Goal: Task Accomplishment & Management: Manage account settings

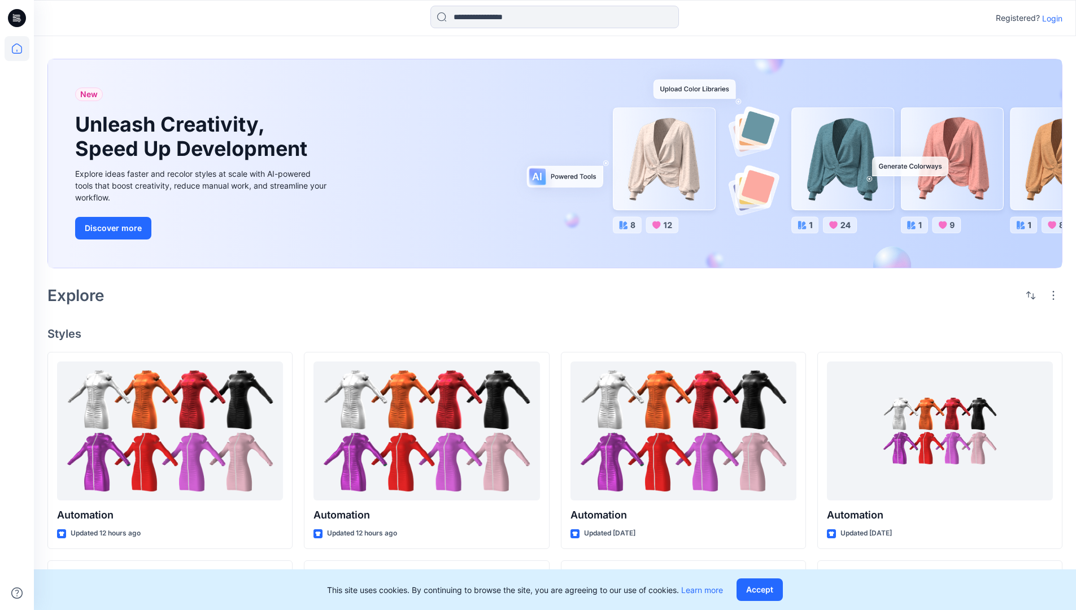
click at [1050, 18] on p "Login" at bounding box center [1052, 18] width 20 height 12
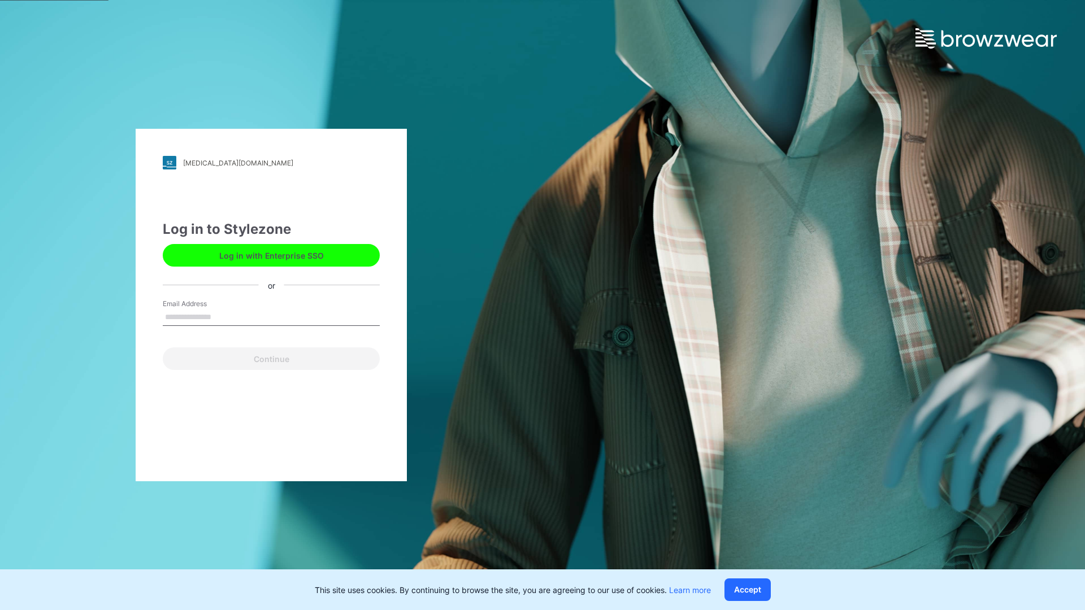
click at [223, 316] on input "Email Address" at bounding box center [271, 317] width 217 height 17
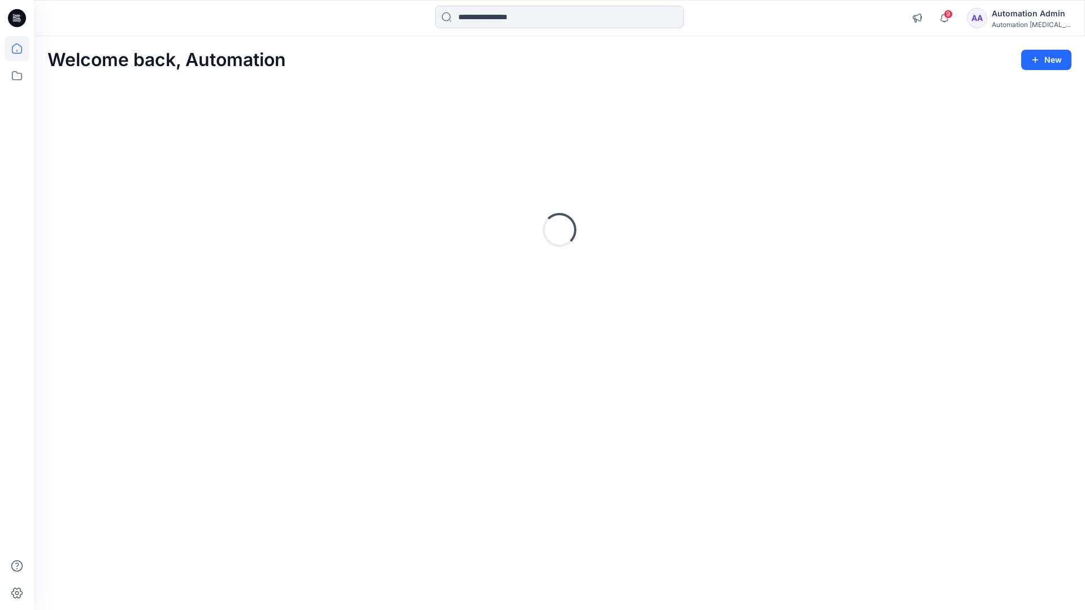
click at [21, 49] on icon at bounding box center [17, 49] width 10 height 10
click at [18, 77] on icon at bounding box center [17, 75] width 25 height 25
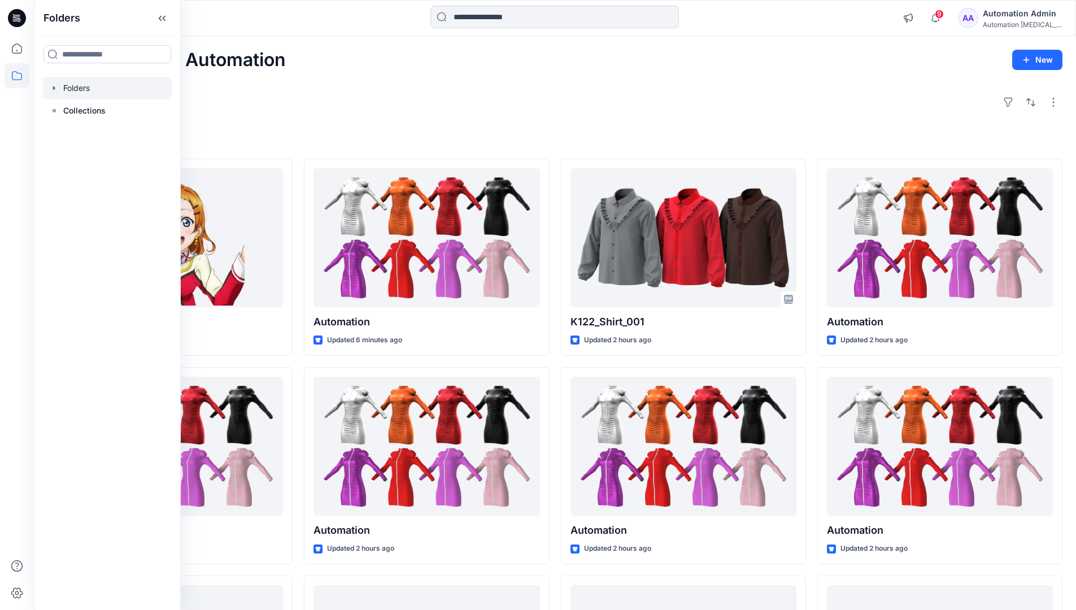
click at [81, 83] on div at bounding box center [107, 88] width 129 height 23
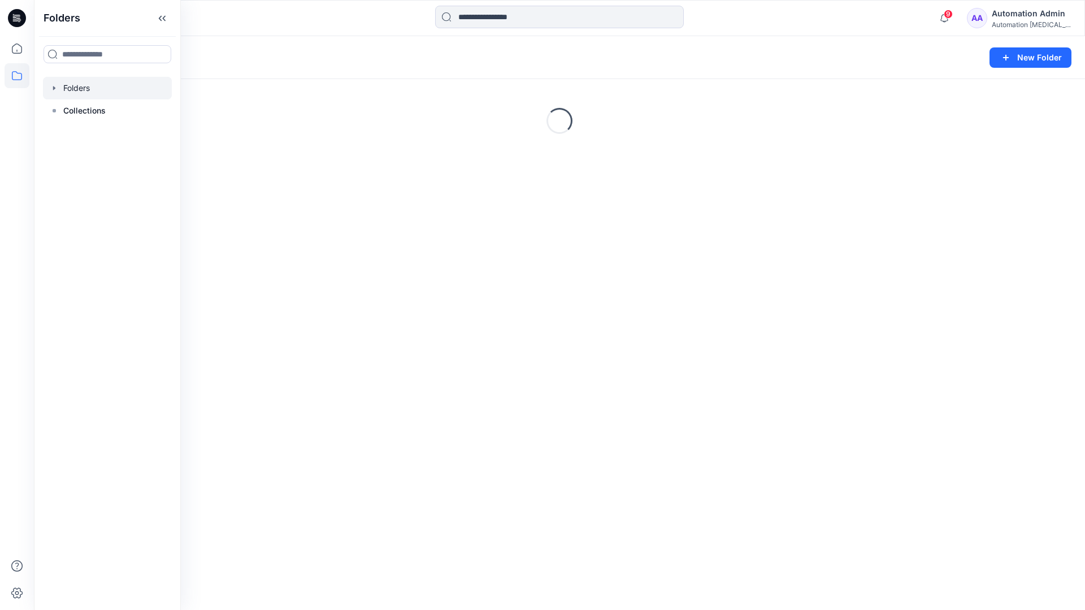
click at [300, 259] on div "Folders New Folder Loading..." at bounding box center [559, 323] width 1051 height 574
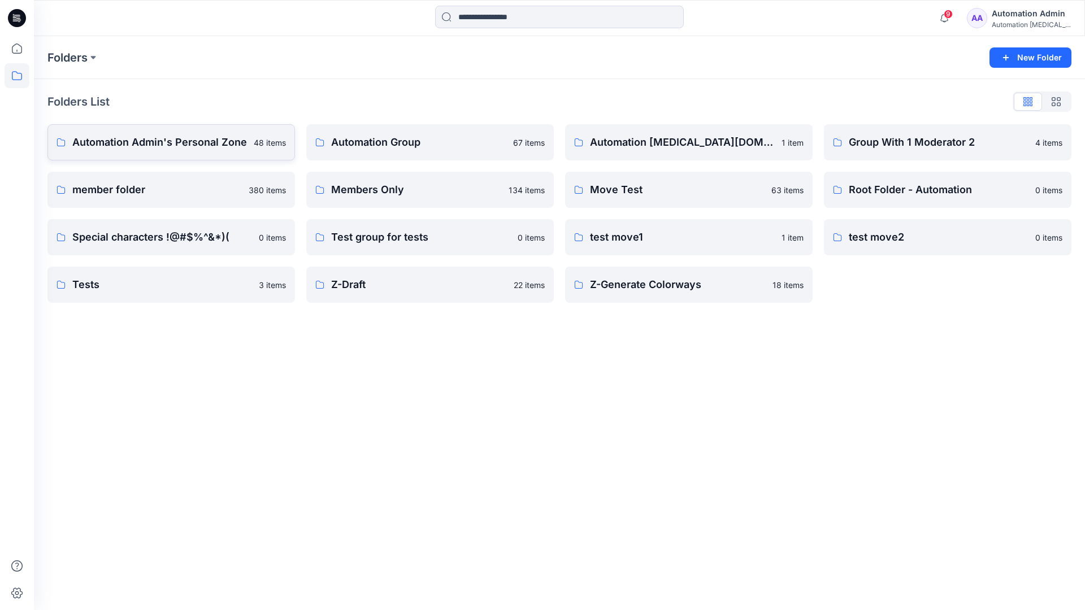
click at [194, 140] on p "Automation Admin's Personal Zone" at bounding box center [159, 142] width 175 height 16
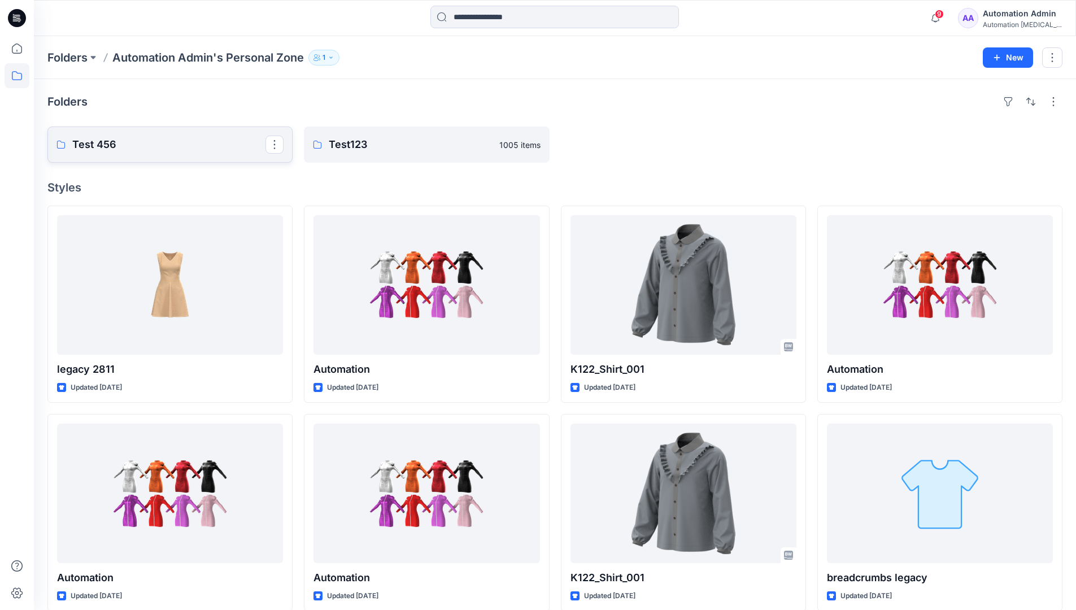
click at [106, 144] on p "Test 456" at bounding box center [168, 145] width 193 height 16
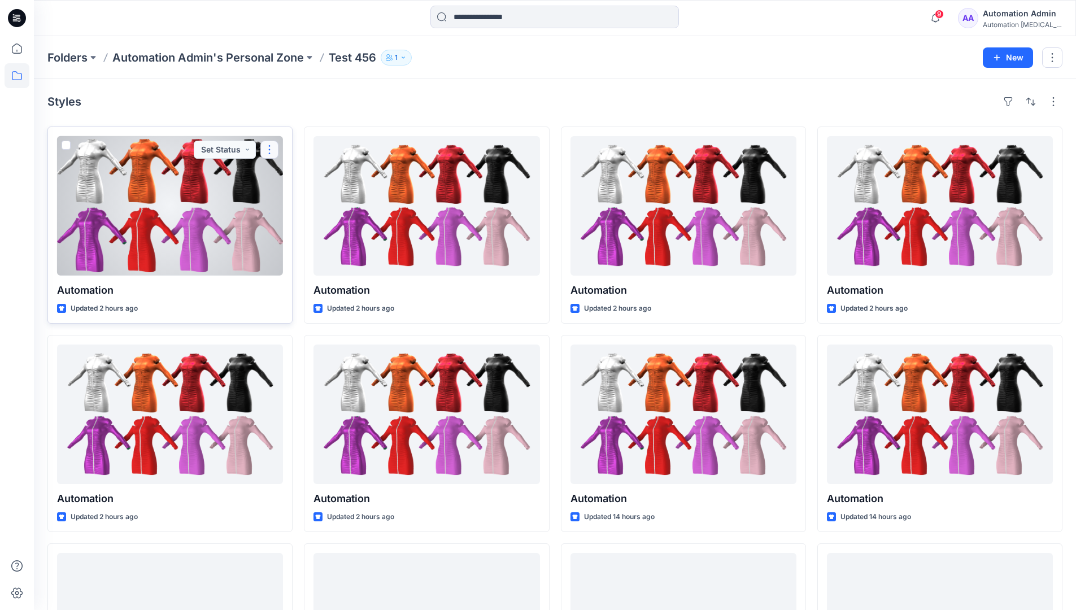
click at [270, 147] on button "button" at bounding box center [269, 150] width 18 height 18
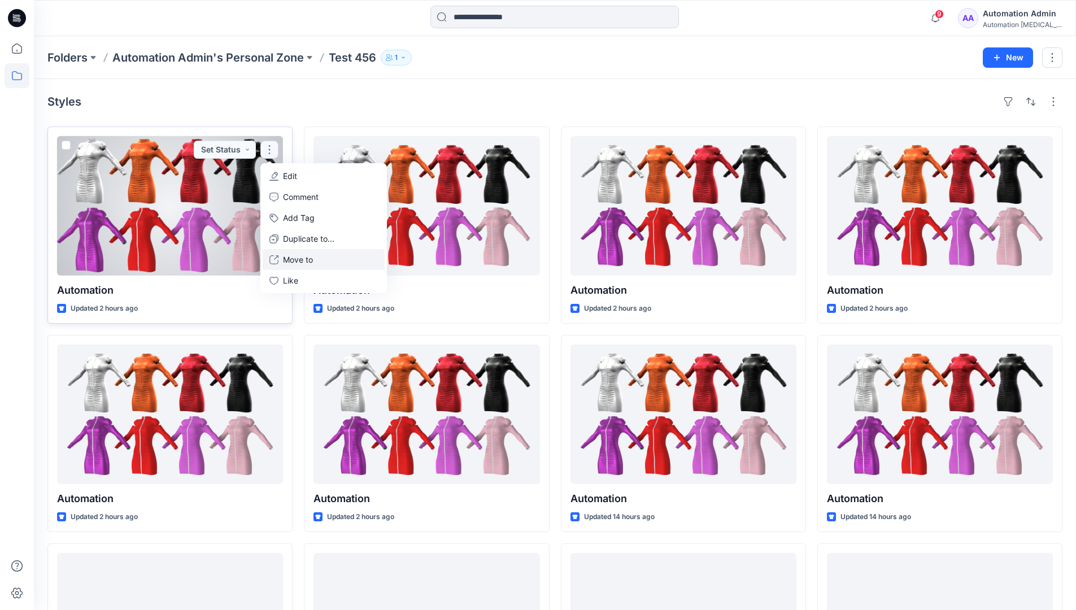
click at [302, 263] on p "Move to" at bounding box center [298, 260] width 30 height 12
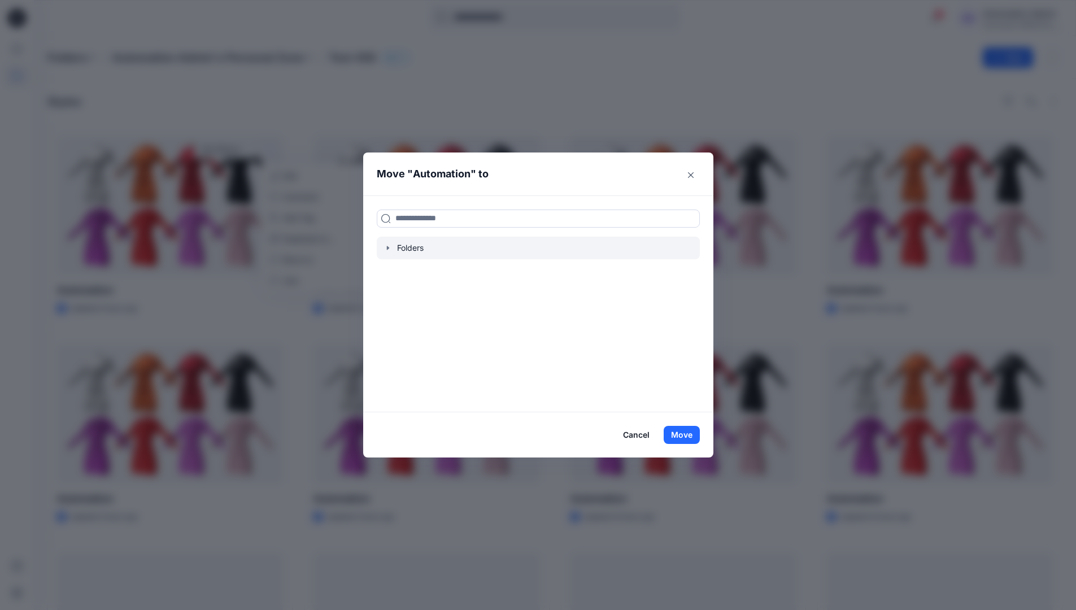
click at [389, 248] on icon "button" at bounding box center [387, 248] width 2 height 4
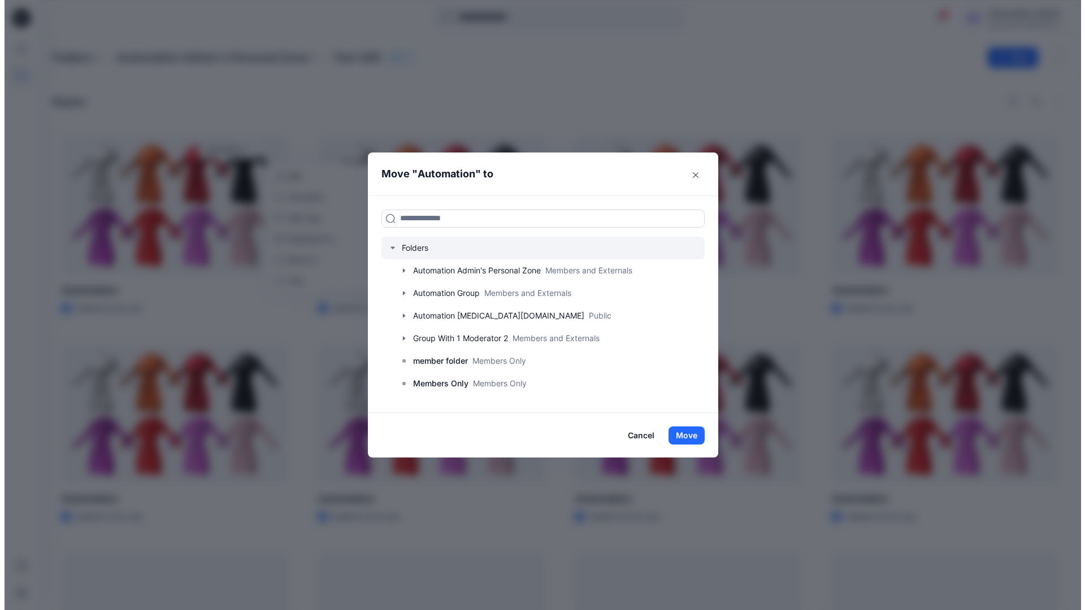
scroll to position [89, 0]
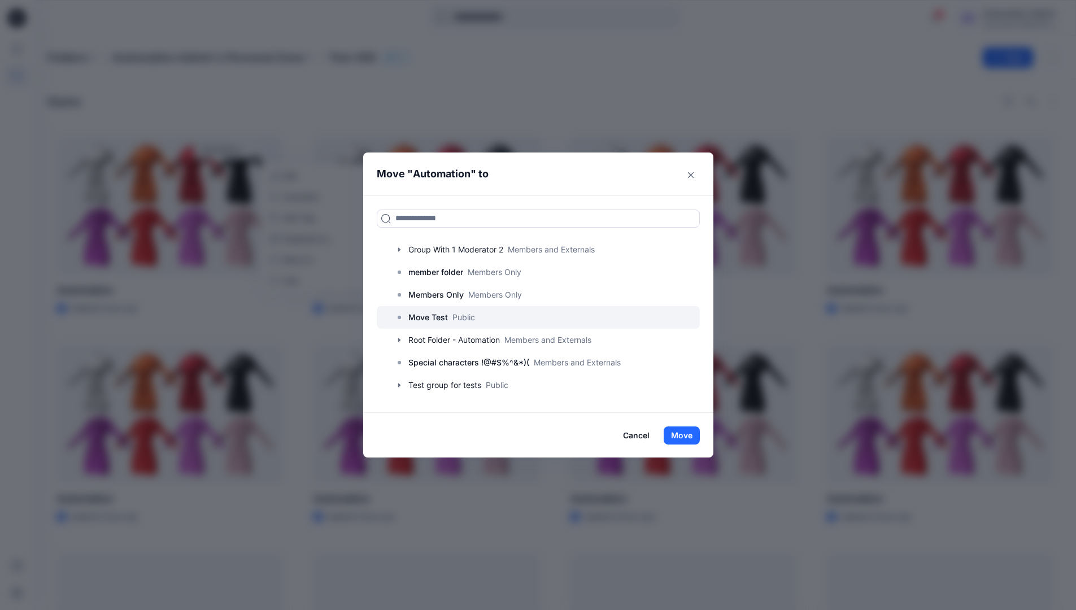
click at [438, 317] on p "Move Test" at bounding box center [429, 318] width 40 height 14
click at [687, 432] on button "Move" at bounding box center [682, 436] width 36 height 18
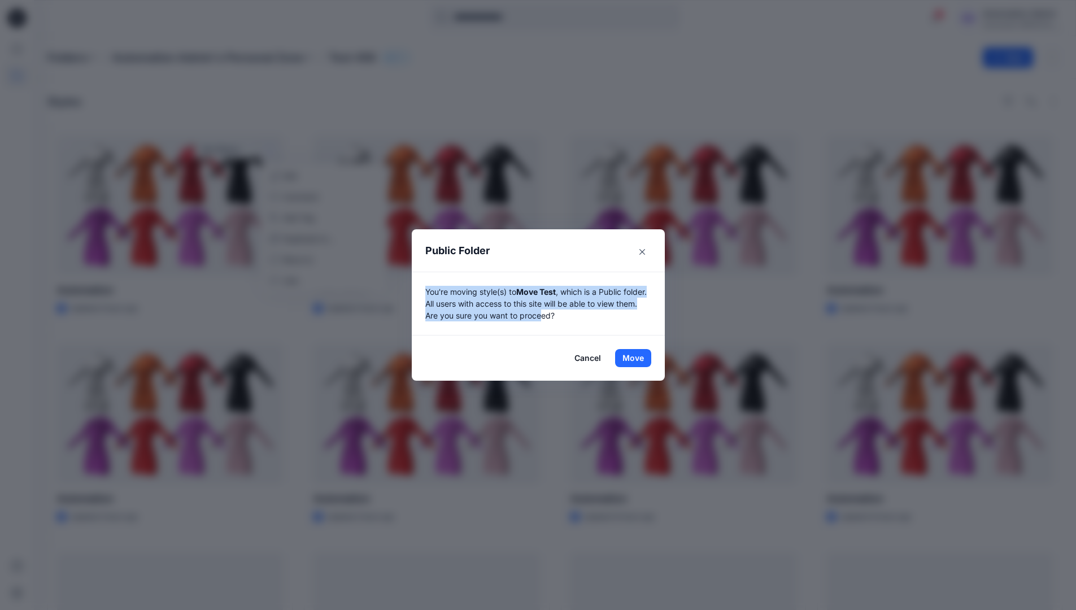
drag, startPoint x: 687, startPoint y: 432, endPoint x: 568, endPoint y: 313, distance: 167.8
click at [568, 313] on p "You're moving style(s) to Move Test , which is a Public folder. All users with …" at bounding box center [538, 304] width 226 height 36
click at [637, 358] on button "Move" at bounding box center [633, 358] width 36 height 18
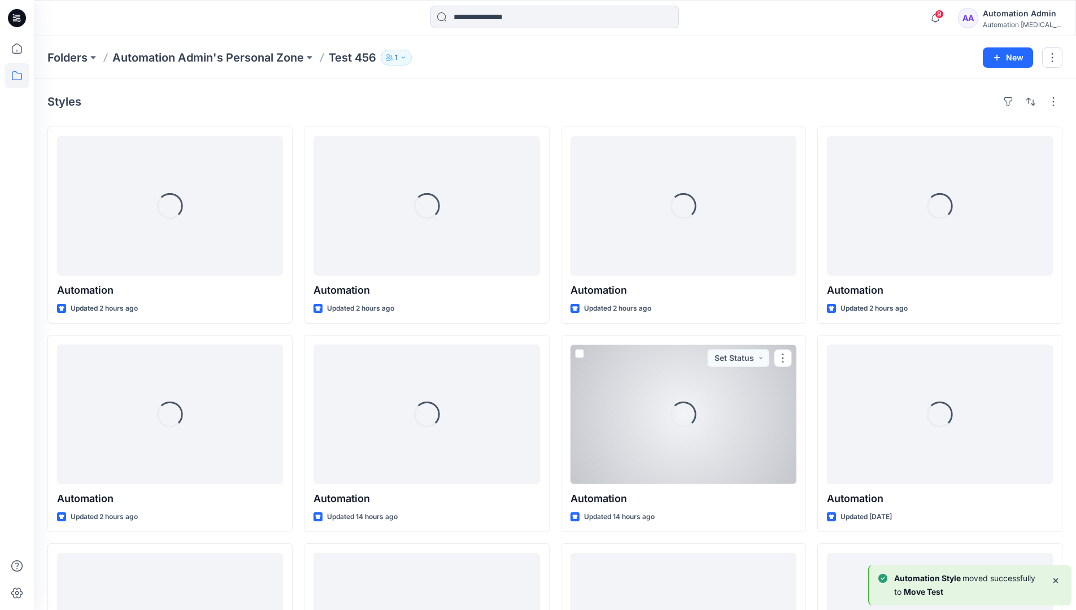
click at [12, 74] on icon at bounding box center [17, 75] width 25 height 25
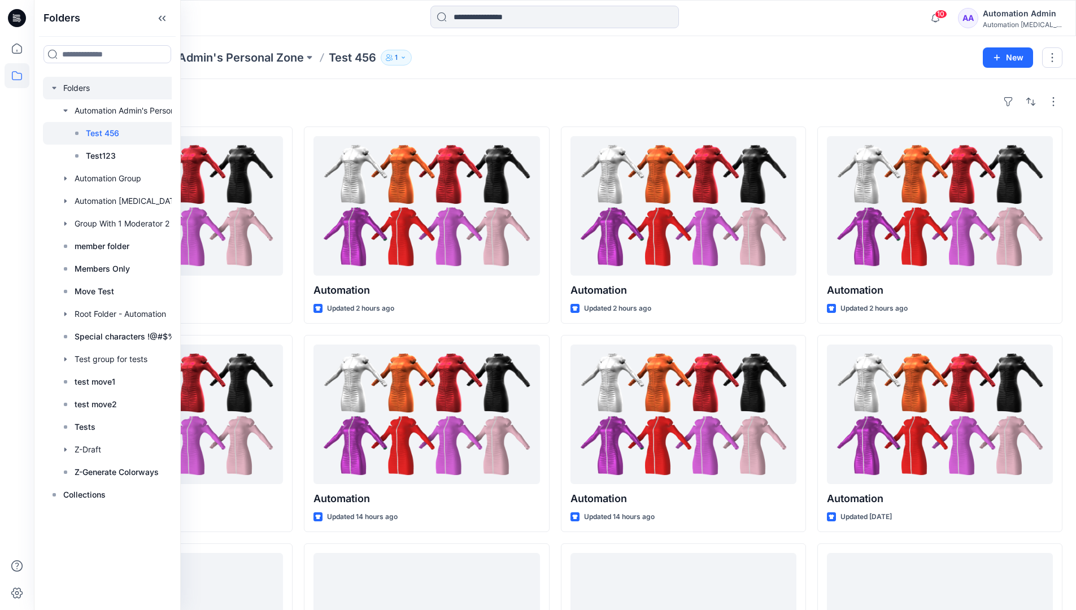
click at [75, 89] on div at bounding box center [122, 88] width 158 height 23
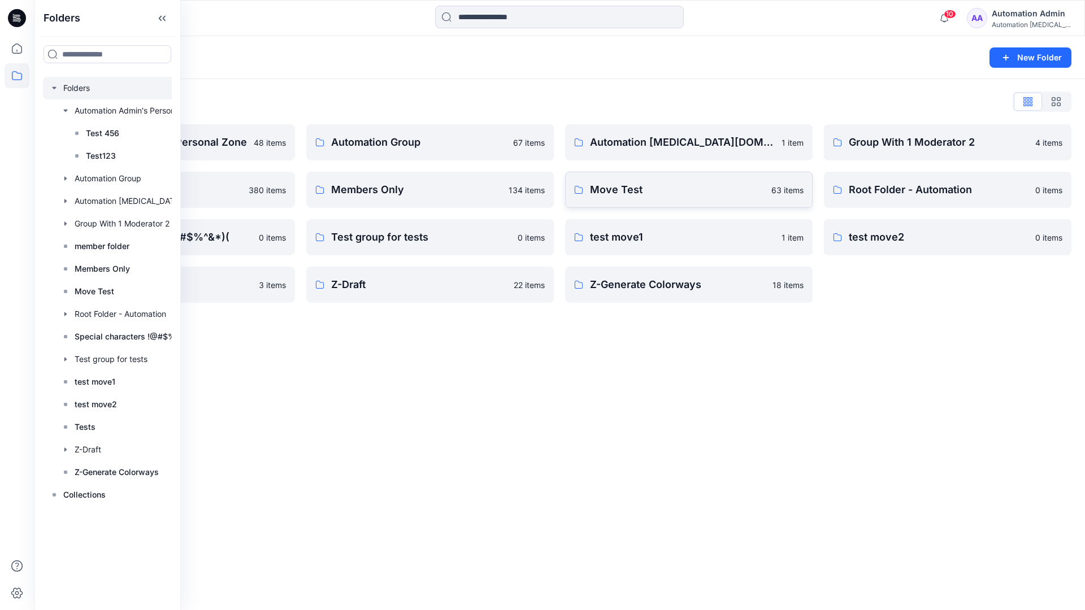
click at [605, 193] on p "Move Test" at bounding box center [677, 190] width 175 height 16
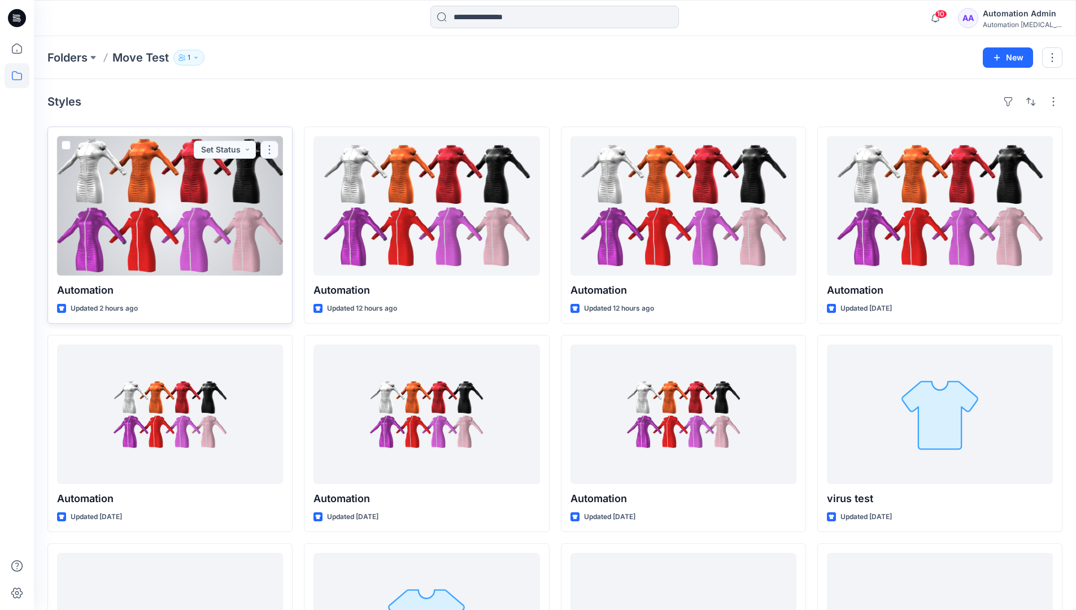
click at [266, 153] on button "button" at bounding box center [269, 150] width 18 height 18
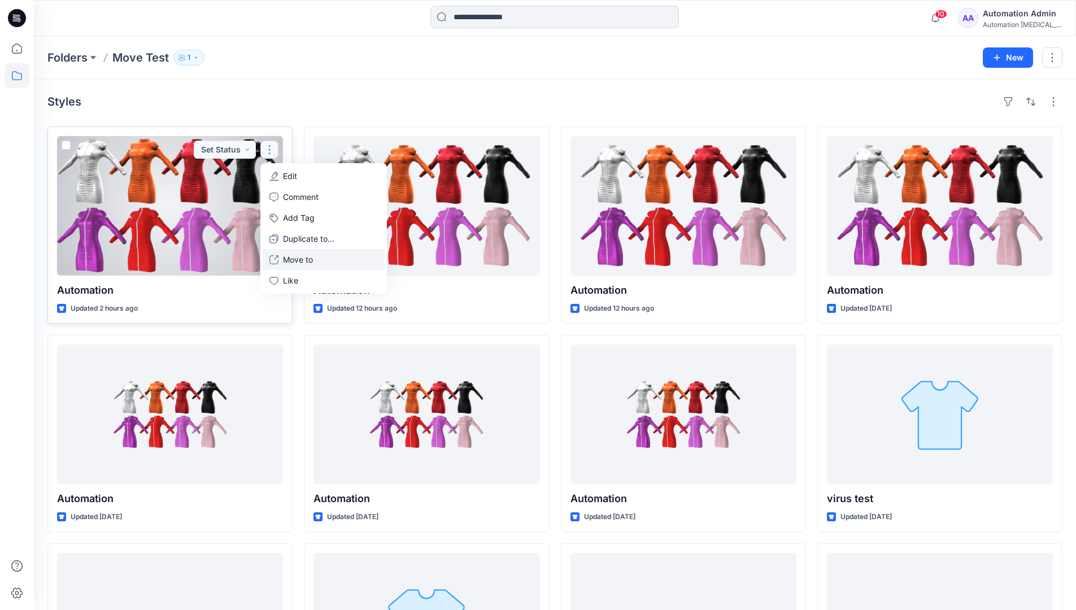
click at [302, 255] on p "Move to" at bounding box center [298, 260] width 30 height 12
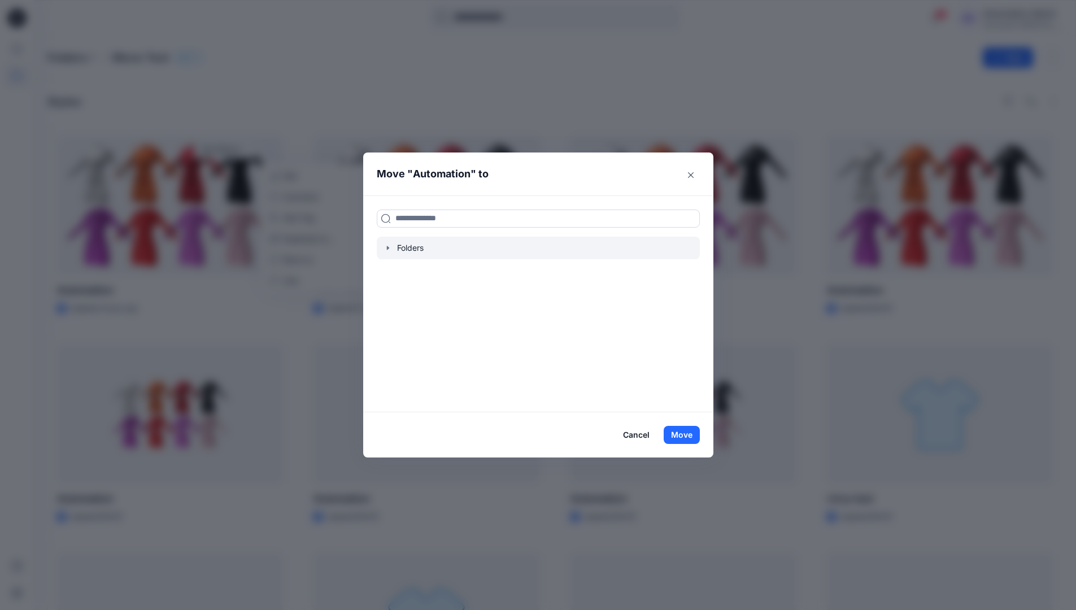
click at [390, 251] on icon "button" at bounding box center [388, 248] width 9 height 9
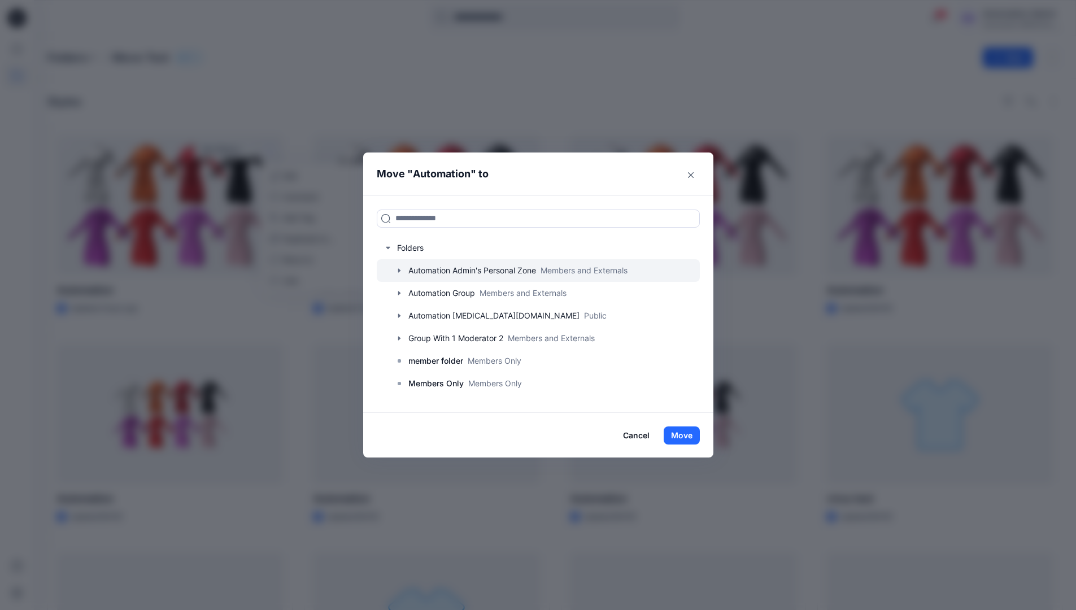
click at [404, 270] on icon "button" at bounding box center [399, 270] width 9 height 9
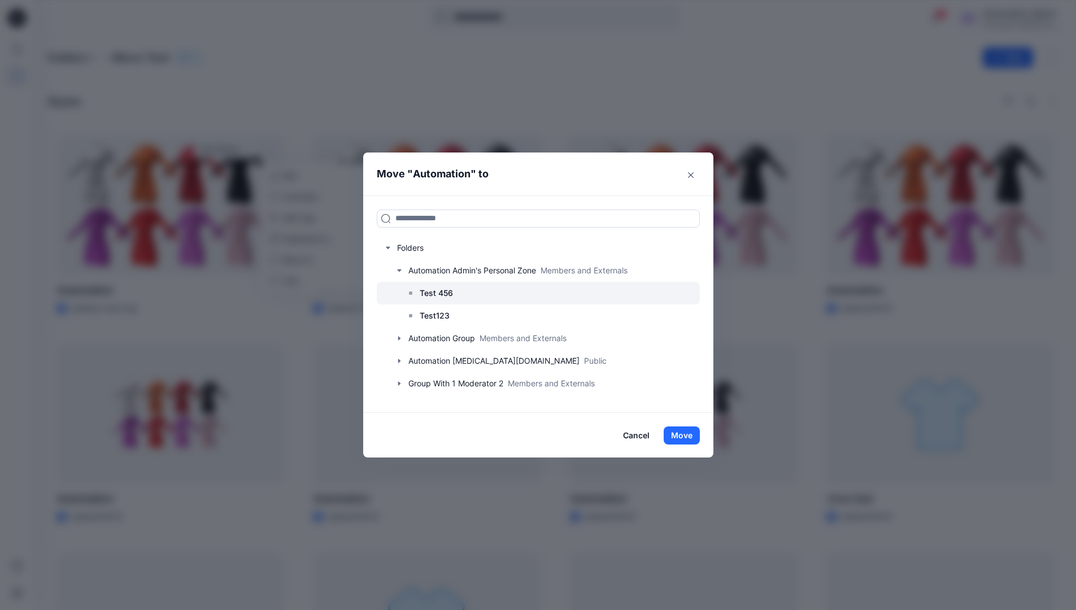
click at [434, 291] on p "Test 456" at bounding box center [436, 293] width 33 height 14
click at [689, 437] on button "Move" at bounding box center [682, 436] width 36 height 18
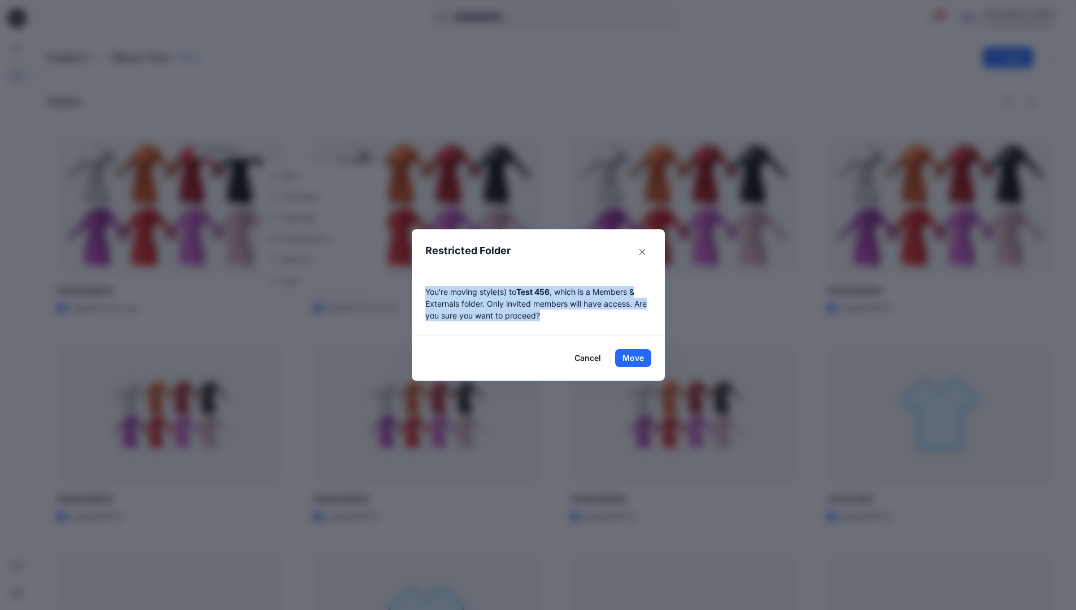
drag, startPoint x: 689, startPoint y: 437, endPoint x: 553, endPoint y: 320, distance: 179.9
click at [553, 320] on p "You're moving style(s) to Test 456 , which is a Members & Externals folder. Onl…" at bounding box center [538, 304] width 226 height 36
click at [637, 358] on button "Move" at bounding box center [633, 358] width 36 height 18
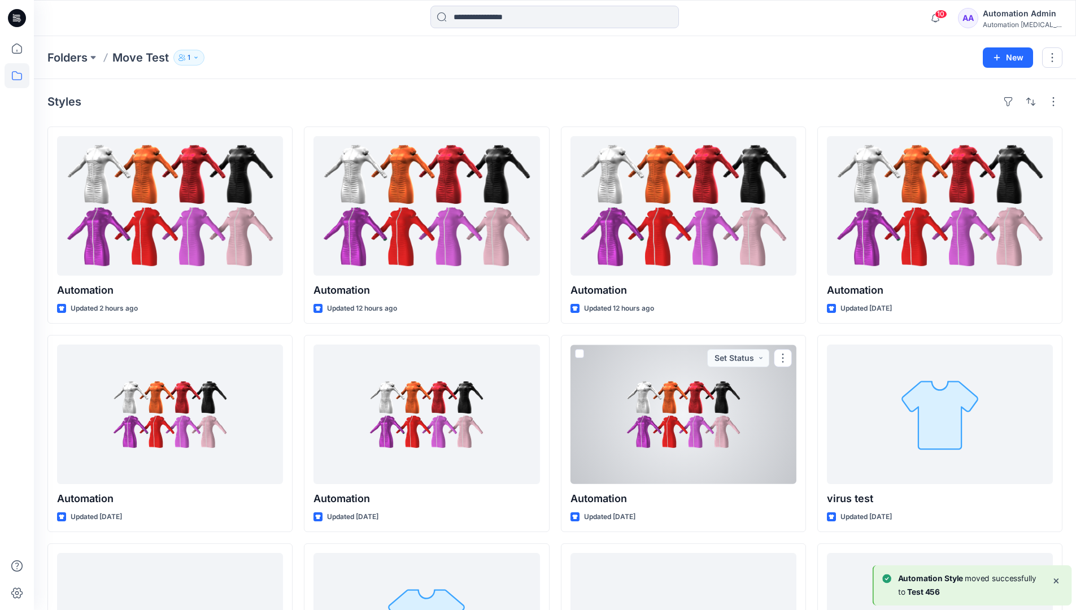
click at [1015, 15] on div "Automation Admin" at bounding box center [1022, 14] width 79 height 14
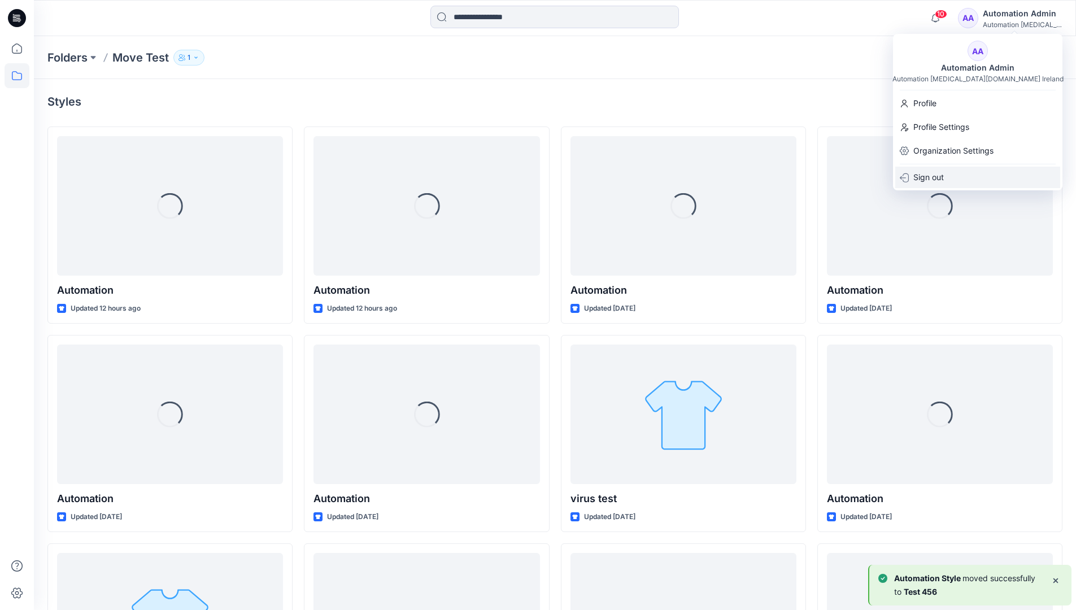
click at [943, 173] on p "Sign out" at bounding box center [929, 177] width 31 height 21
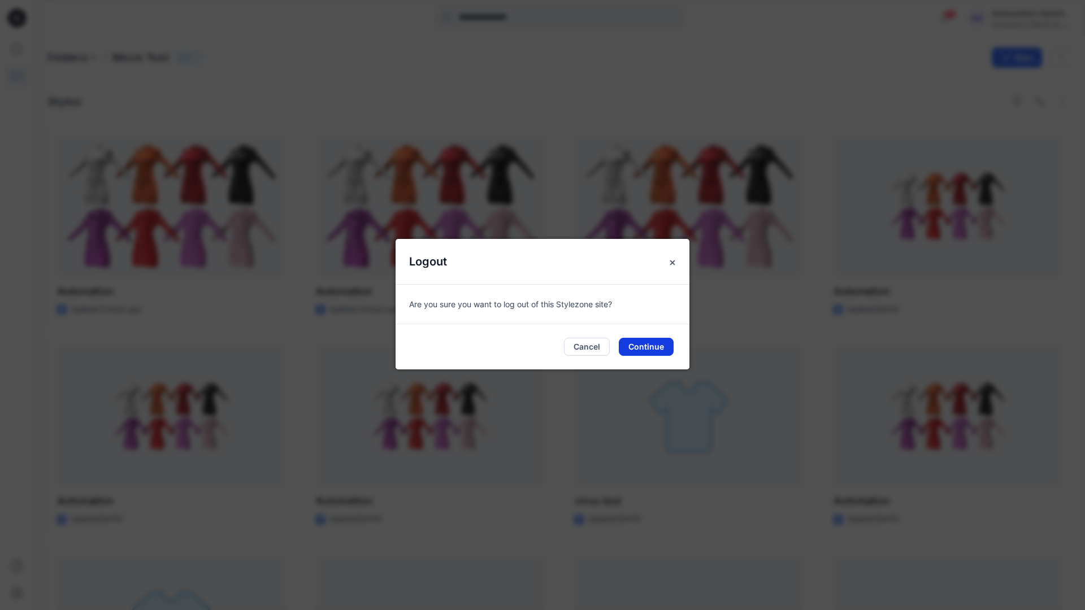
click at [668, 338] on button "Continue" at bounding box center [646, 347] width 55 height 18
